Goal: Task Accomplishment & Management: Use online tool/utility

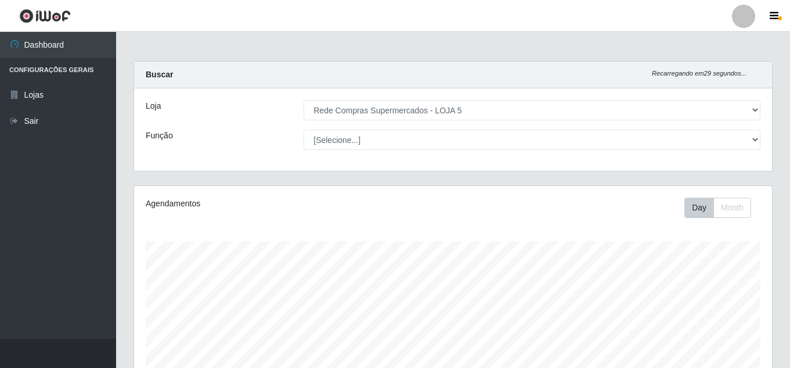
select select "397"
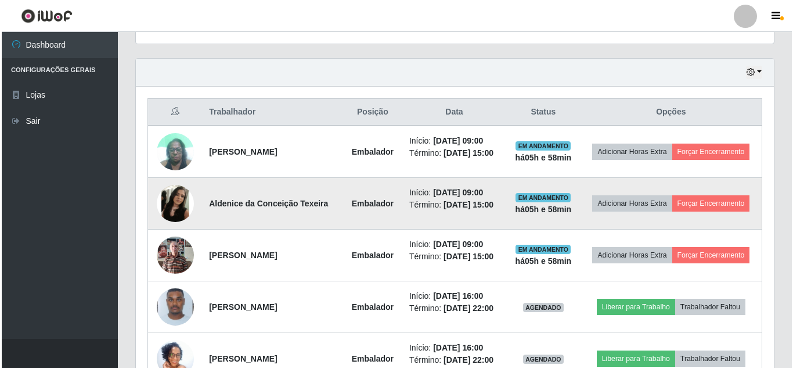
scroll to position [326, 0]
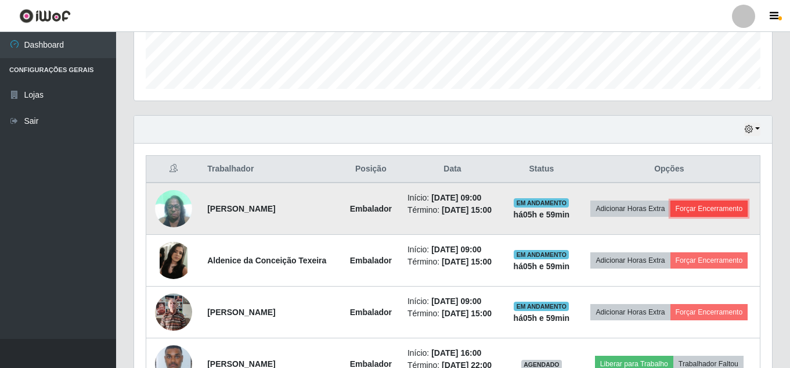
click at [719, 203] on button "Forçar Encerramento" at bounding box center [710, 208] width 78 height 16
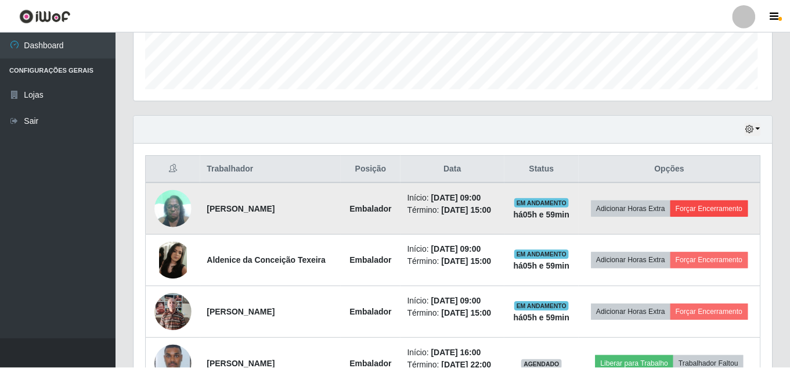
scroll to position [241, 632]
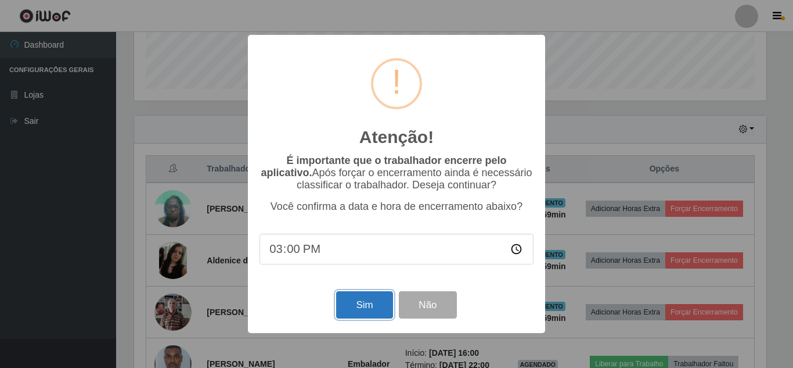
click at [373, 306] on button "Sim" at bounding box center [364, 304] width 56 height 27
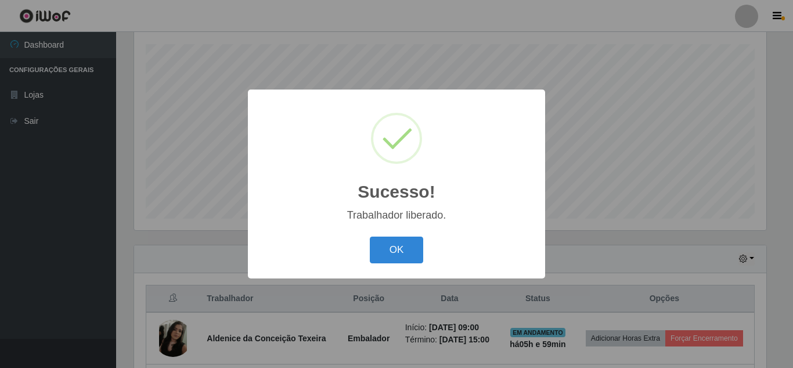
drag, startPoint x: 392, startPoint y: 257, endPoint x: 406, endPoint y: 247, distance: 17.1
click at [391, 251] on button "OK" at bounding box center [397, 249] width 54 height 27
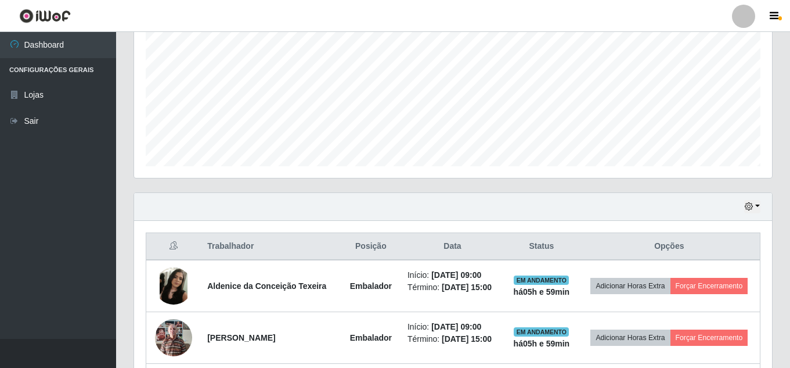
scroll to position [313, 0]
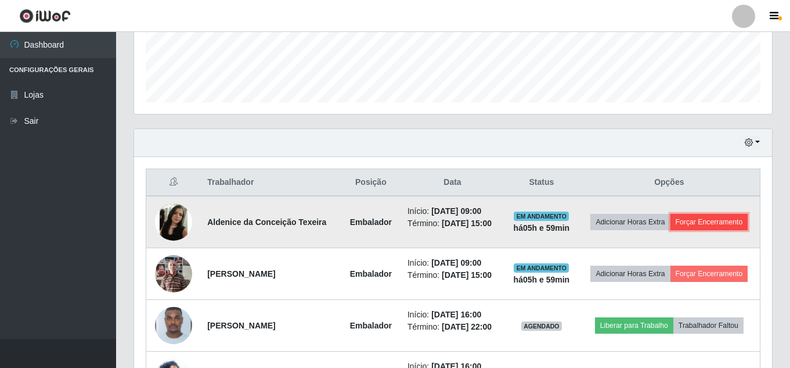
click at [729, 215] on button "Forçar Encerramento" at bounding box center [710, 222] width 78 height 16
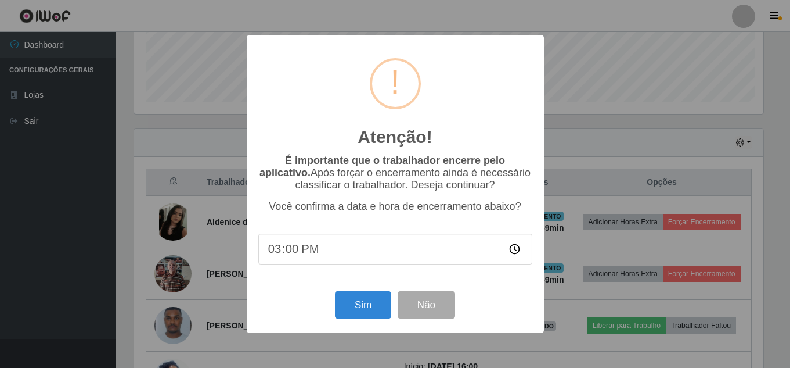
scroll to position [241, 632]
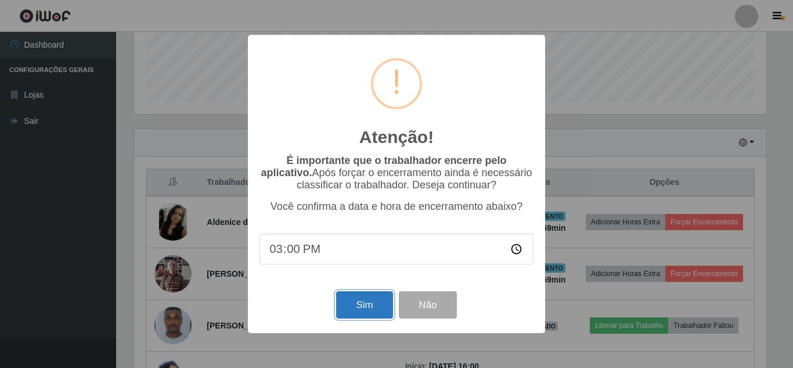
click at [373, 301] on button "Sim" at bounding box center [364, 304] width 56 height 27
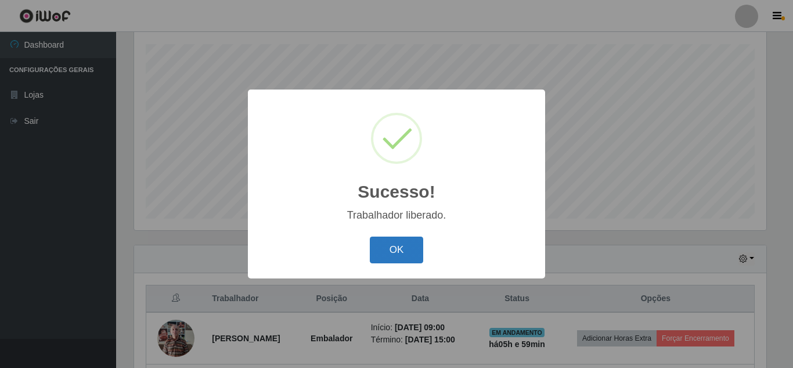
click at [409, 246] on button "OK" at bounding box center [397, 249] width 54 height 27
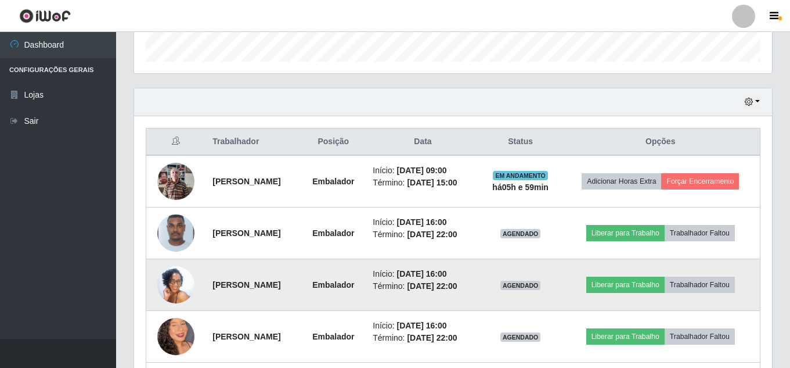
scroll to position [371, 0]
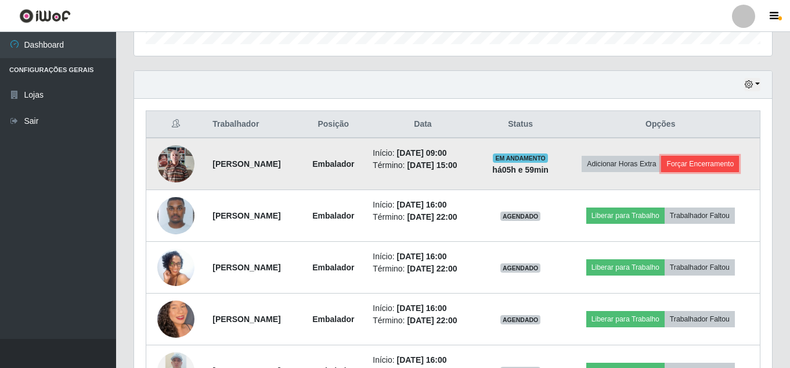
click at [720, 157] on button "Forçar Encerramento" at bounding box center [700, 164] width 78 height 16
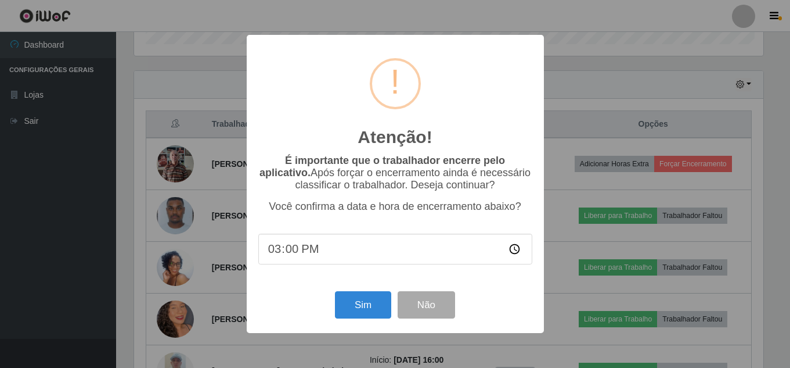
scroll to position [241, 632]
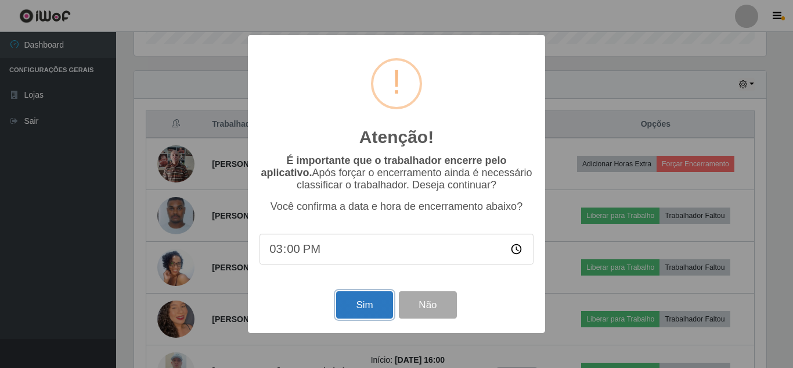
click at [358, 301] on button "Sim" at bounding box center [364, 304] width 56 height 27
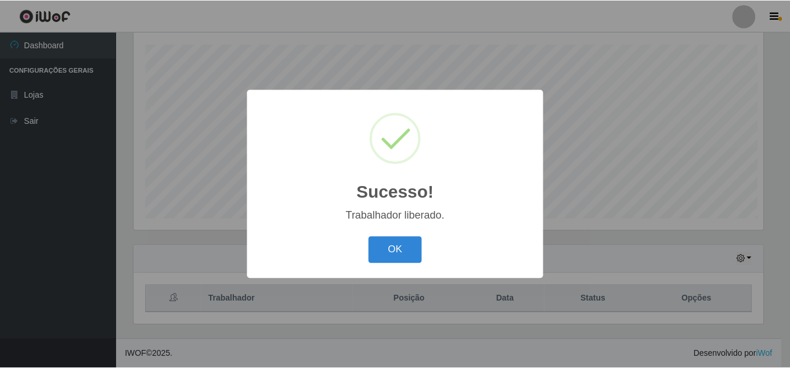
scroll to position [0, 0]
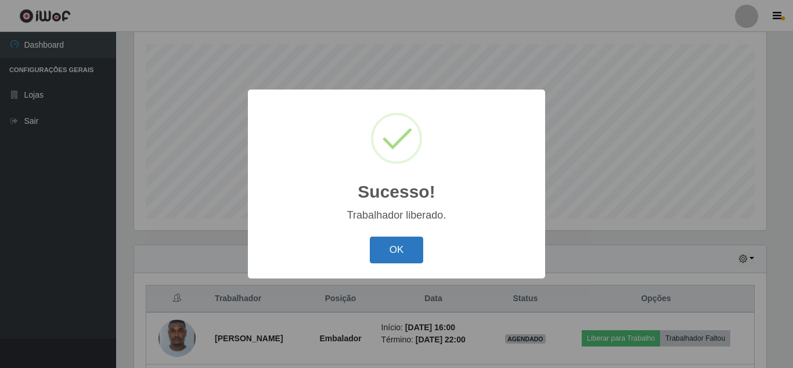
click at [393, 247] on button "OK" at bounding box center [397, 249] width 54 height 27
